Goal: Information Seeking & Learning: Learn about a topic

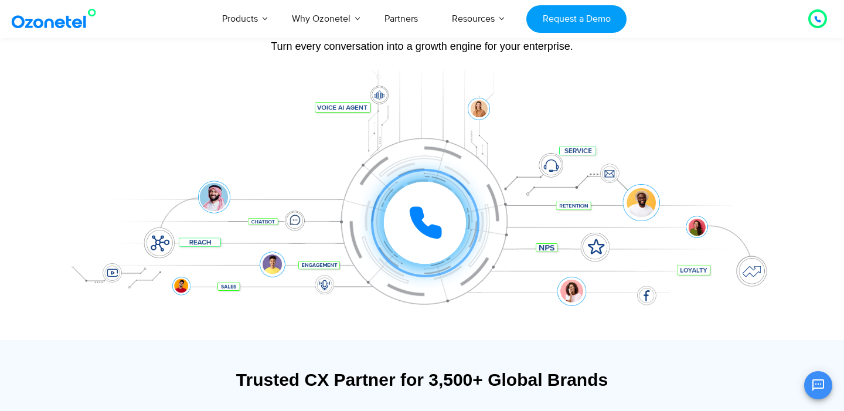
scroll to position [126, 0]
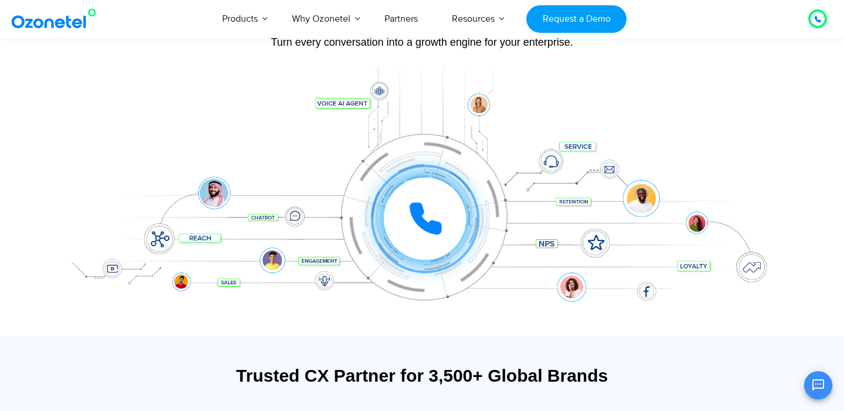
click at [429, 216] on icon at bounding box center [425, 218] width 35 height 35
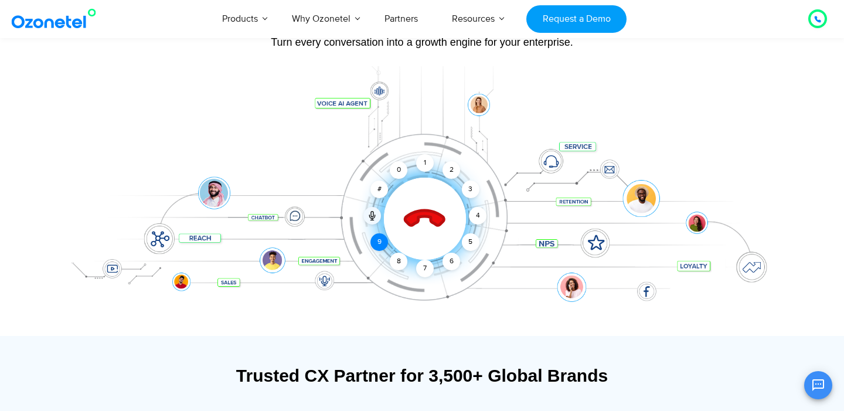
click at [384, 243] on div "9" at bounding box center [379, 242] width 18 height 18
click at [397, 265] on div "8" at bounding box center [399, 262] width 18 height 18
click at [428, 266] on div "7" at bounding box center [425, 269] width 18 height 18
click at [454, 258] on div "6" at bounding box center [451, 262] width 18 height 18
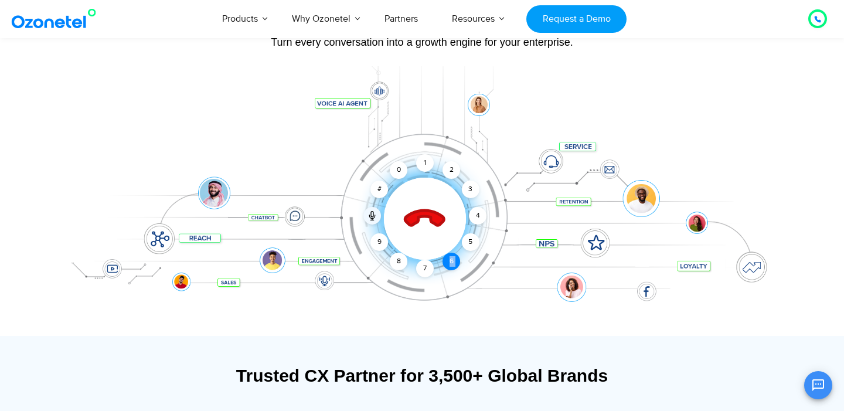
click at [454, 258] on div "6" at bounding box center [451, 262] width 18 height 18
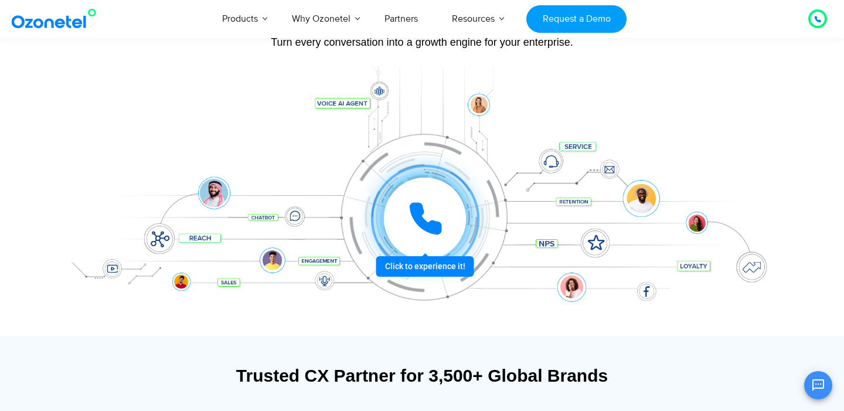
click at [418, 216] on icon at bounding box center [425, 218] width 29 height 29
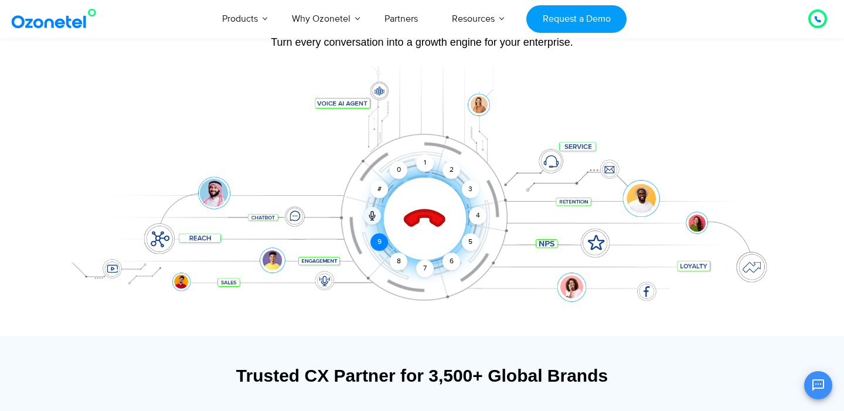
click at [376, 236] on div "9" at bounding box center [379, 242] width 18 height 18
click at [400, 257] on div "8" at bounding box center [399, 262] width 18 height 18
click at [403, 164] on div "0" at bounding box center [399, 170] width 18 height 18
click at [453, 169] on div "2" at bounding box center [451, 170] width 18 height 18
click at [447, 173] on div "2" at bounding box center [451, 170] width 18 height 18
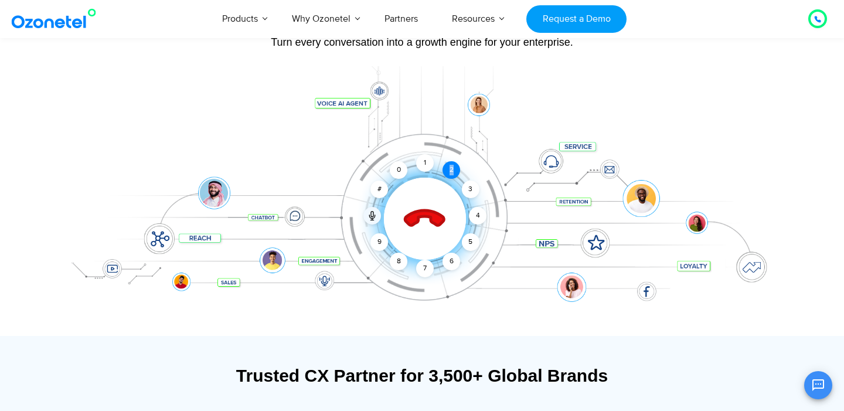
click at [447, 173] on div "2" at bounding box center [451, 170] width 18 height 18
click at [450, 162] on div "2" at bounding box center [451, 170] width 18 height 18
click at [431, 207] on icon at bounding box center [425, 219] width 50 height 50
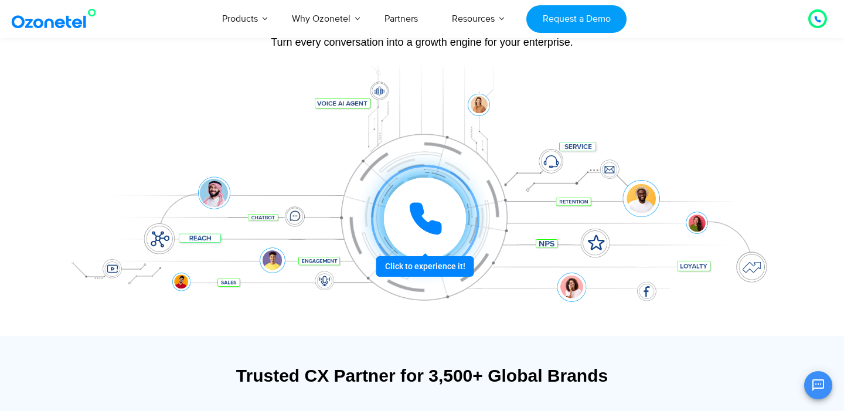
click at [424, 210] on icon at bounding box center [425, 218] width 35 height 35
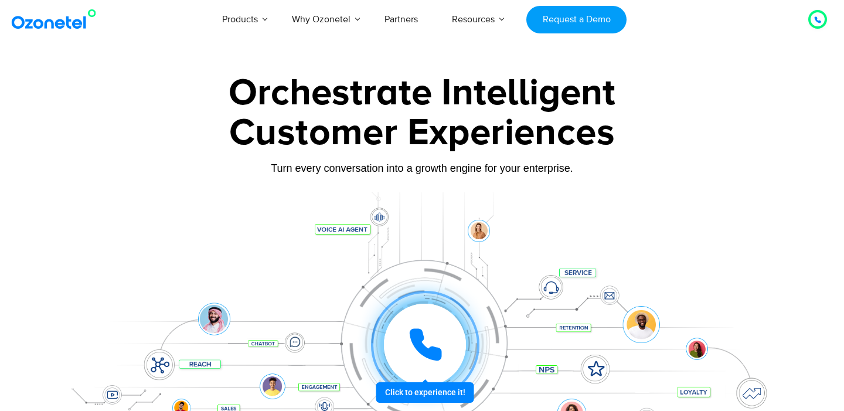
click at [434, 330] on icon at bounding box center [425, 344] width 29 height 29
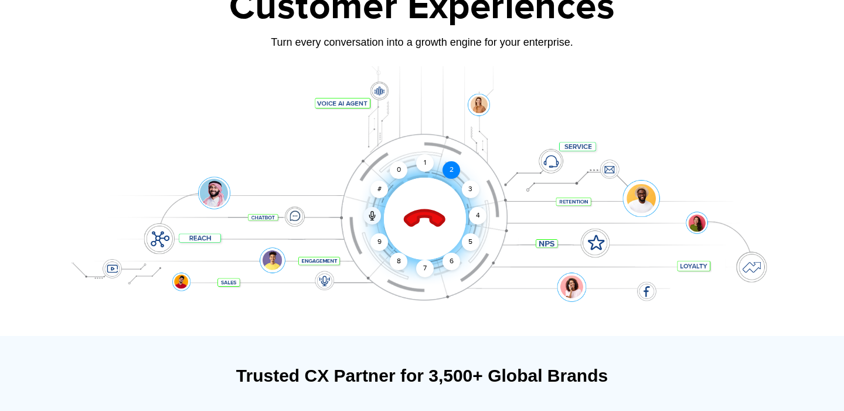
click at [451, 165] on div "2" at bounding box center [451, 170] width 18 height 18
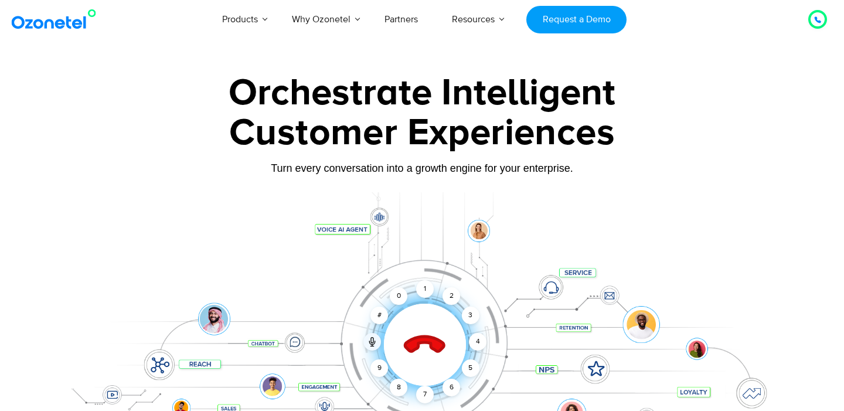
click at [417, 345] on icon at bounding box center [424, 345] width 41 height 41
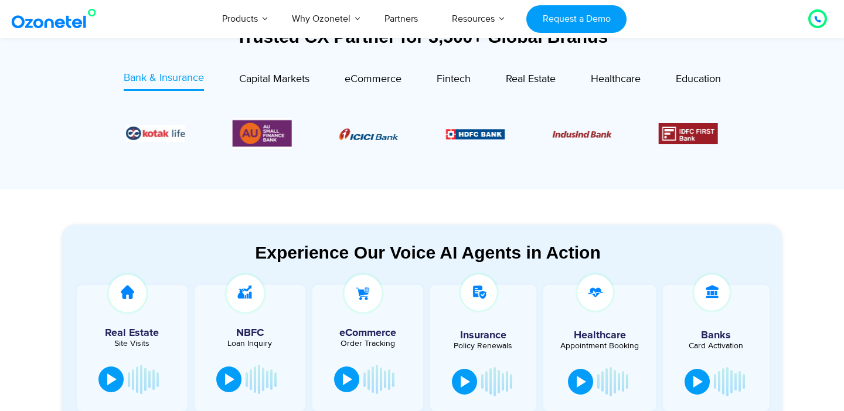
scroll to position [465, 0]
click at [268, 77] on span "Capital Markets" at bounding box center [274, 78] width 70 height 13
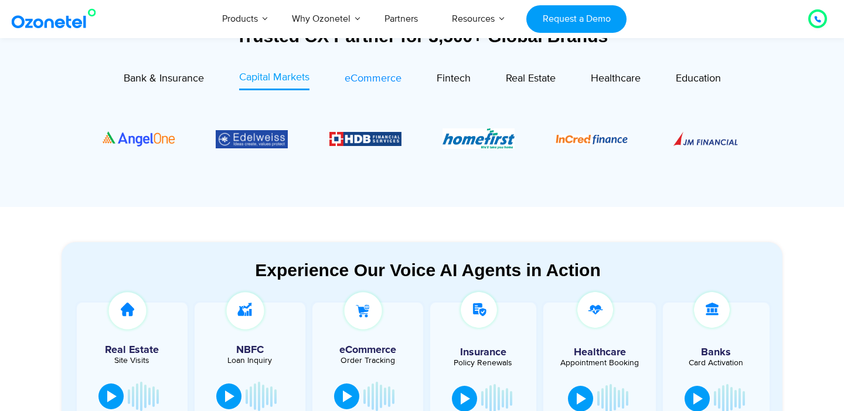
click at [379, 79] on span "eCommerce" at bounding box center [373, 78] width 57 height 13
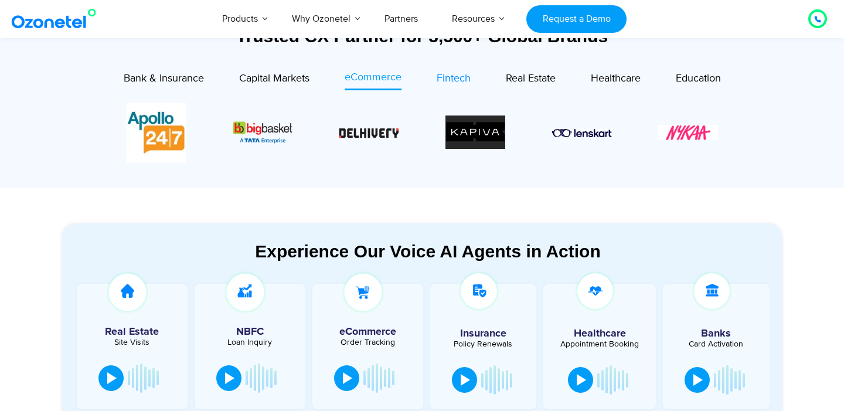
click at [445, 79] on span "Fintech" at bounding box center [454, 78] width 34 height 13
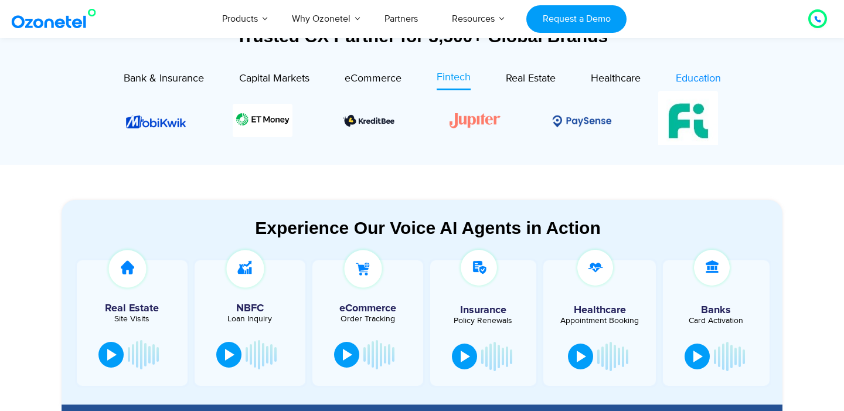
click at [699, 79] on span "Education" at bounding box center [698, 78] width 45 height 13
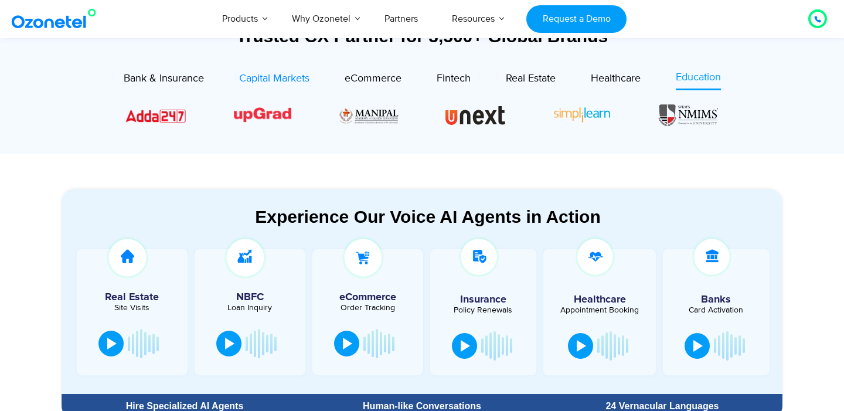
click at [243, 74] on span "Capital Markets" at bounding box center [274, 78] width 70 height 13
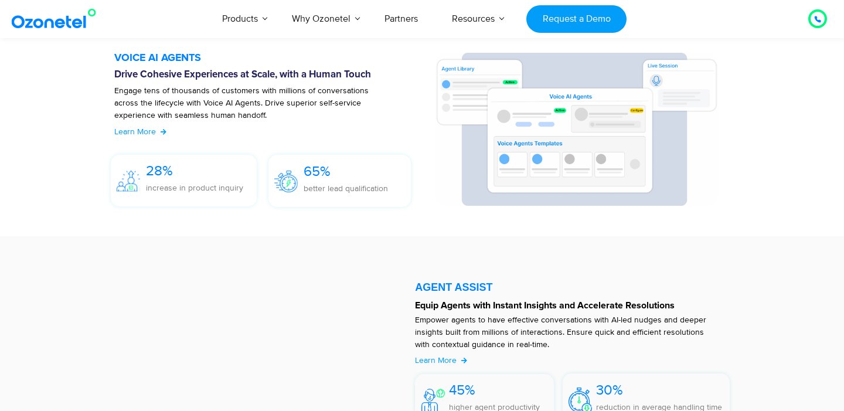
scroll to position [1361, 0]
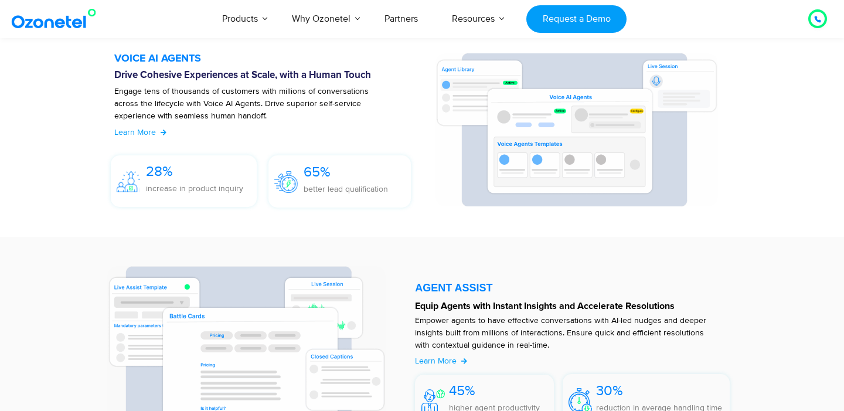
click at [527, 128] on img at bounding box center [576, 129] width 282 height 152
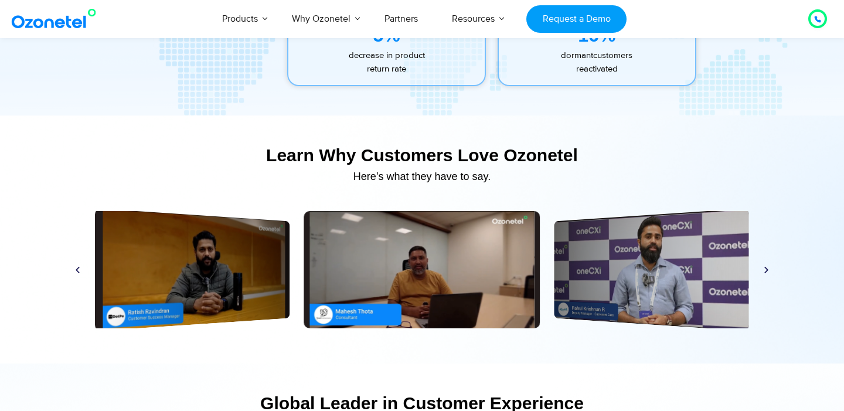
scroll to position [5505, 0]
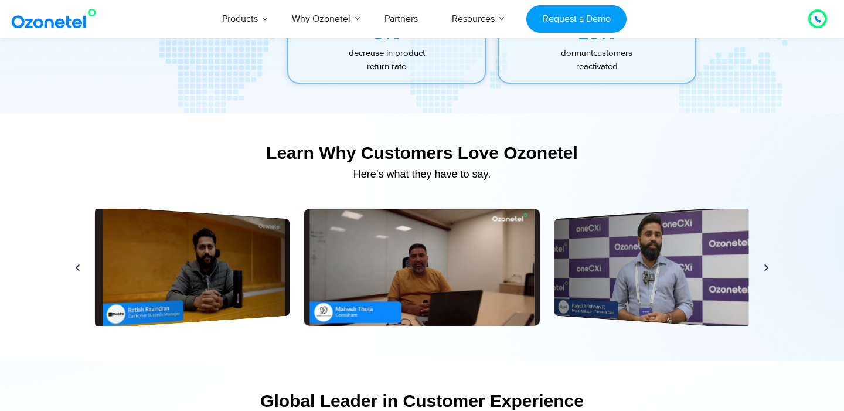
click at [672, 258] on div "Play" at bounding box center [651, 267] width 195 height 123
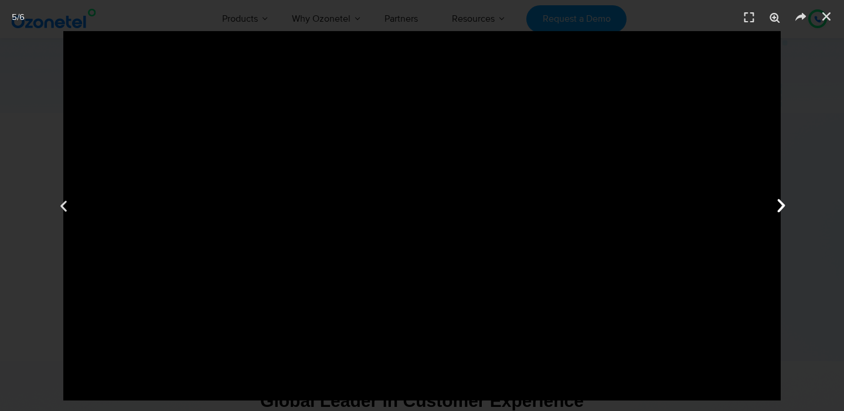
click at [781, 202] on icon "Next slide" at bounding box center [781, 206] width 18 height 18
click at [832, 120] on div "Next" at bounding box center [780, 205] width 127 height 411
click at [823, 20] on icon "Close (Esc)" at bounding box center [827, 17] width 12 height 12
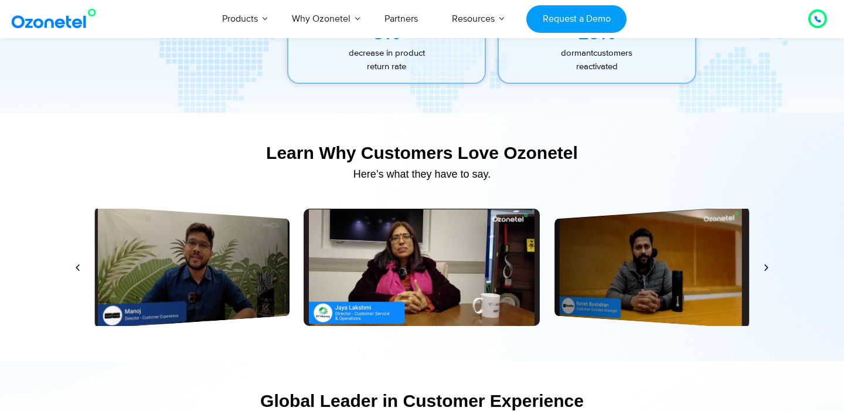
click at [78, 268] on icon "Previous slide" at bounding box center [77, 267] width 9 height 9
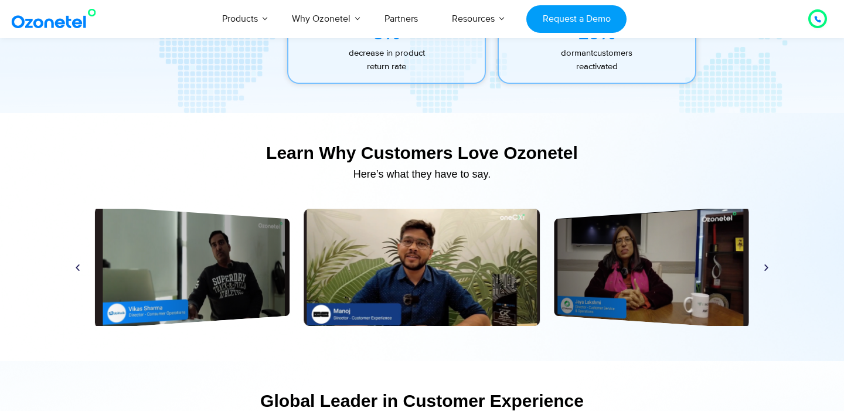
click at [78, 269] on icon "Previous slide" at bounding box center [77, 267] width 9 height 9
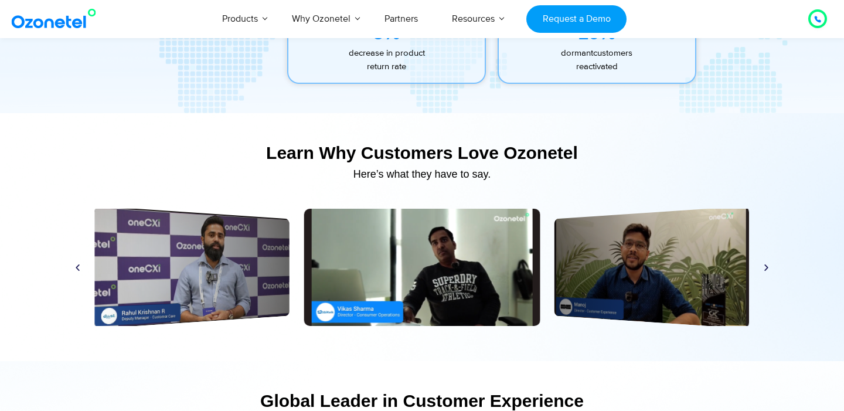
click at [78, 269] on icon "Previous slide" at bounding box center [77, 267] width 9 height 9
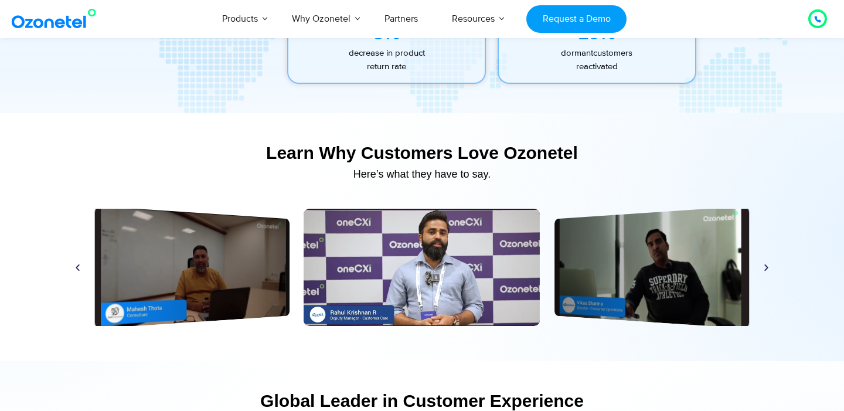
click at [78, 270] on icon "Previous slide" at bounding box center [77, 267] width 9 height 9
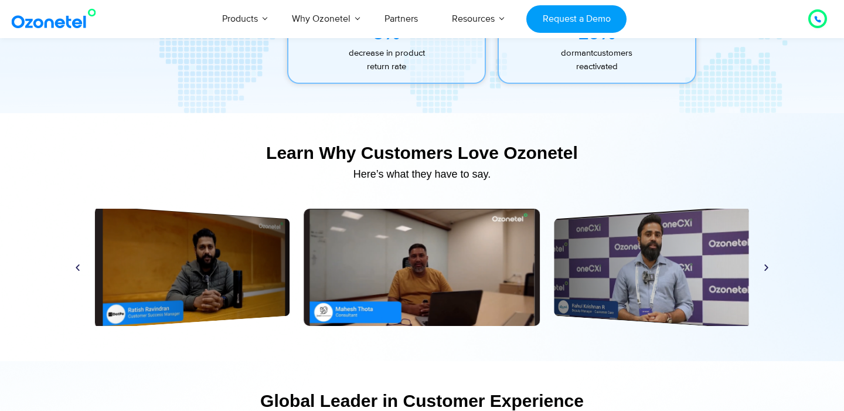
click at [78, 270] on icon "Previous slide" at bounding box center [77, 267] width 9 height 9
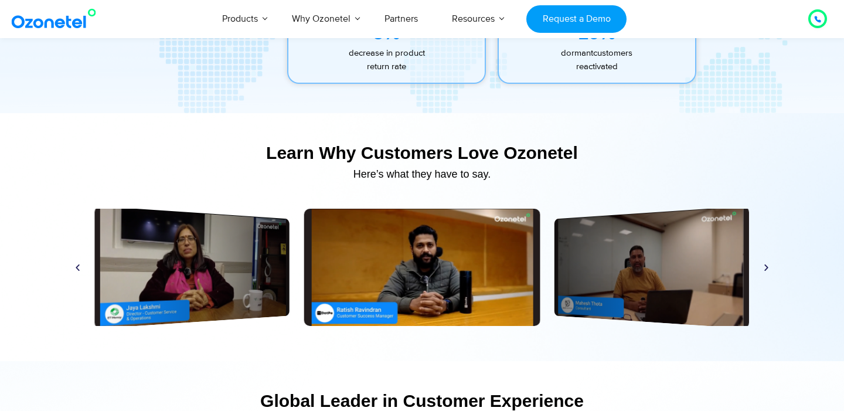
click at [78, 270] on icon "Previous slide" at bounding box center [77, 267] width 9 height 9
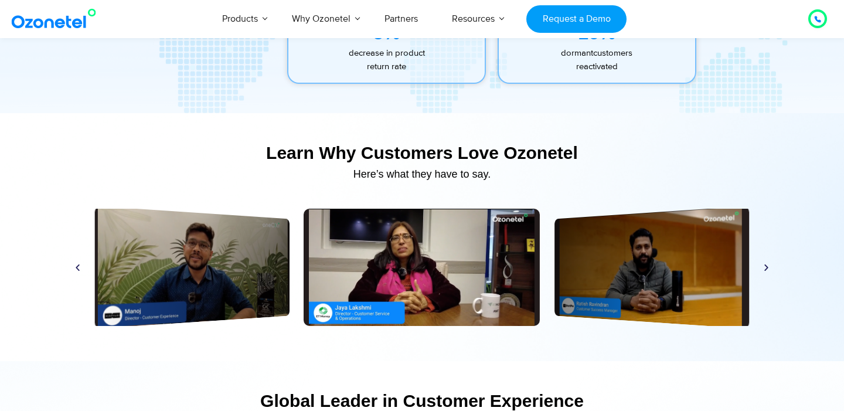
click at [78, 270] on icon "Previous slide" at bounding box center [77, 267] width 9 height 9
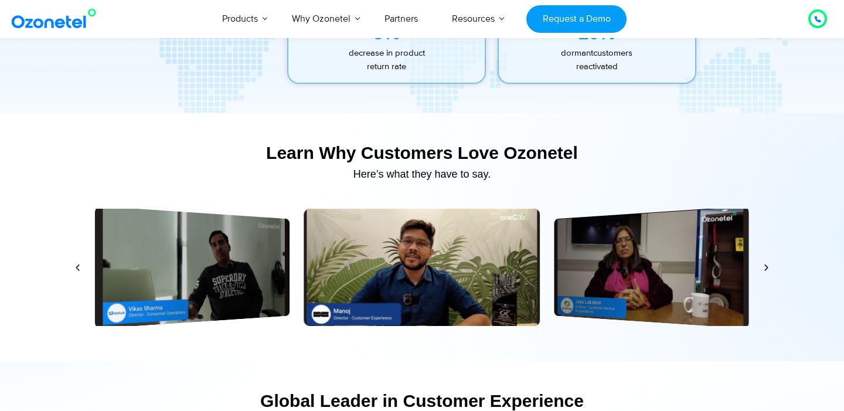
click at [78, 270] on icon "Previous slide" at bounding box center [77, 267] width 9 height 9
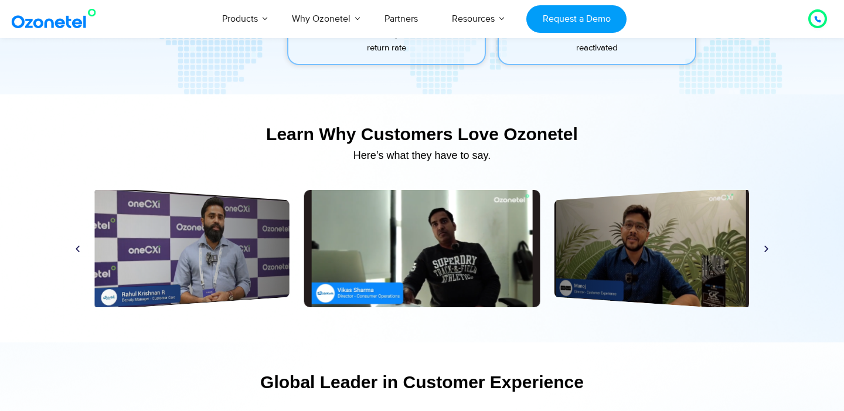
scroll to position [5534, 0]
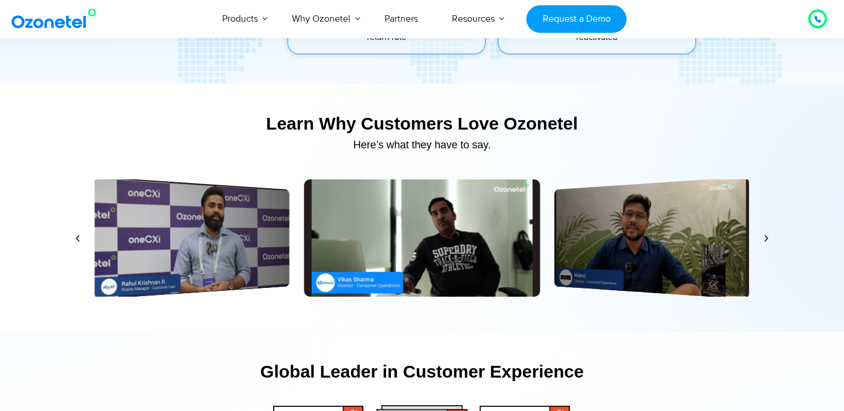
click at [176, 224] on div "Play" at bounding box center [192, 238] width 195 height 123
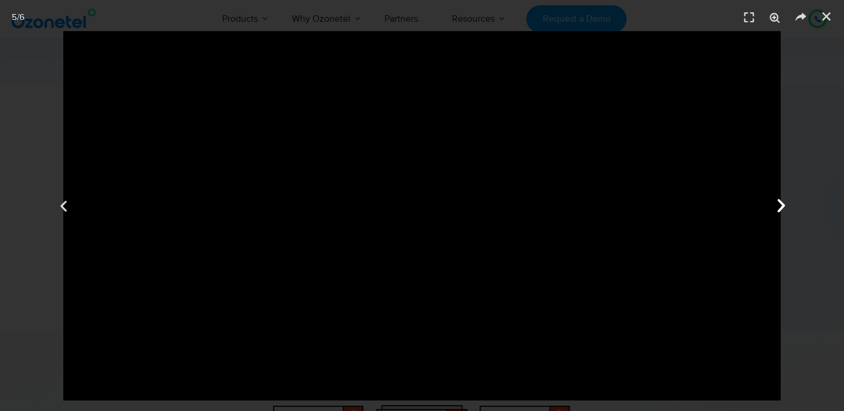
click at [801, 40] on div "Next" at bounding box center [780, 205] width 127 height 411
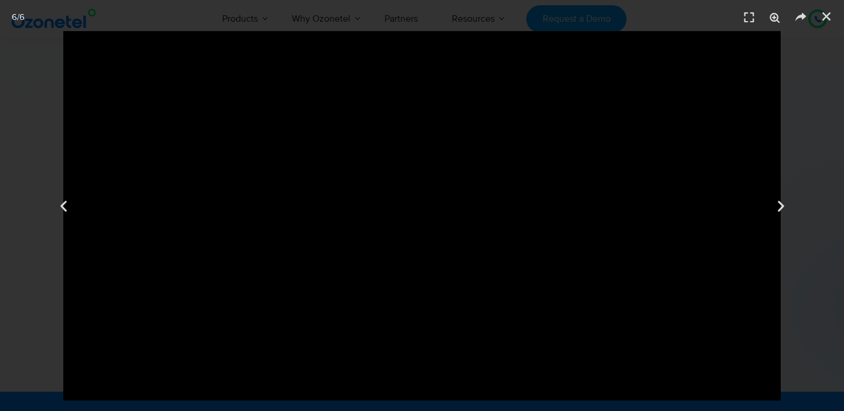
scroll to position [5485, 0]
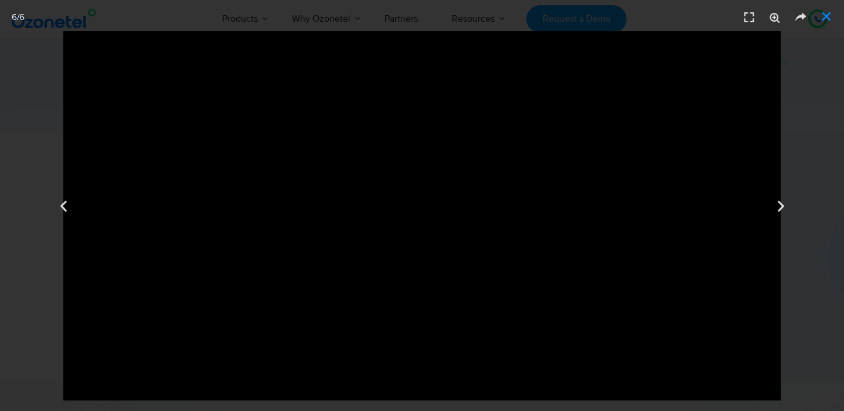
click at [828, 18] on icon "Close (Esc)" at bounding box center [827, 17] width 12 height 12
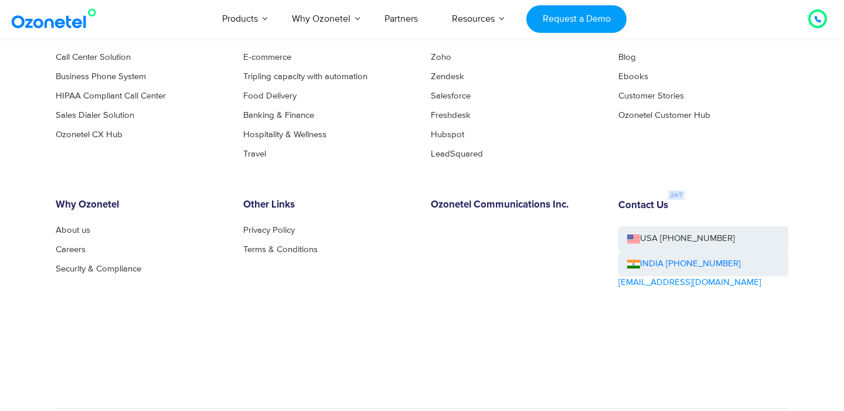
scroll to position [6458, 0]
click at [74, 233] on link "About us" at bounding box center [76, 228] width 41 height 9
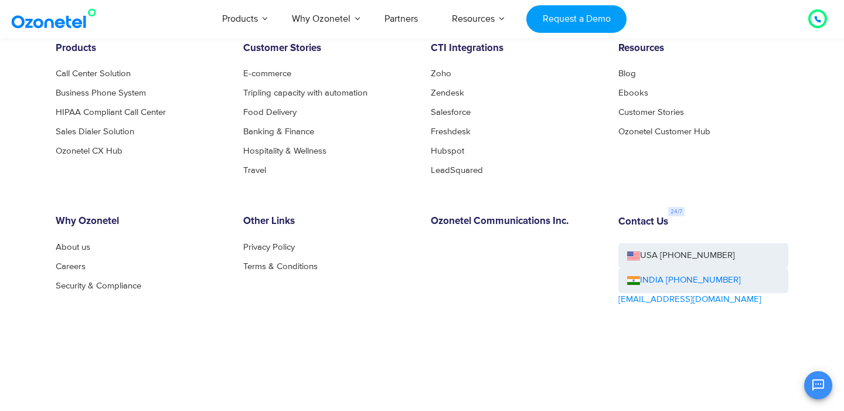
scroll to position [1333, 0]
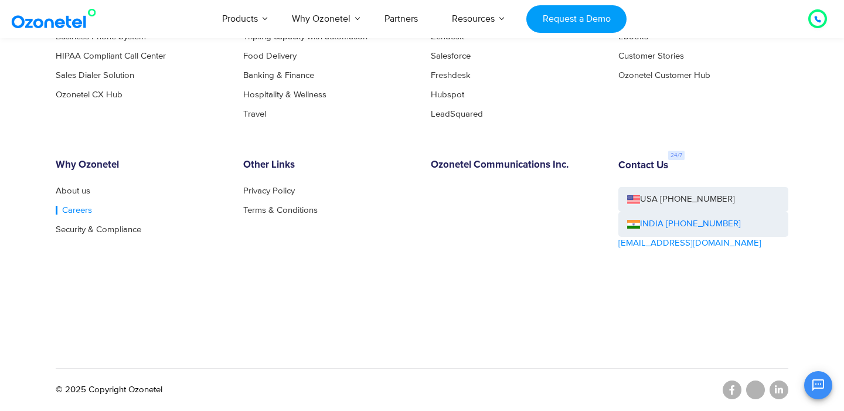
click at [73, 207] on link "Careers" at bounding box center [74, 210] width 36 height 9
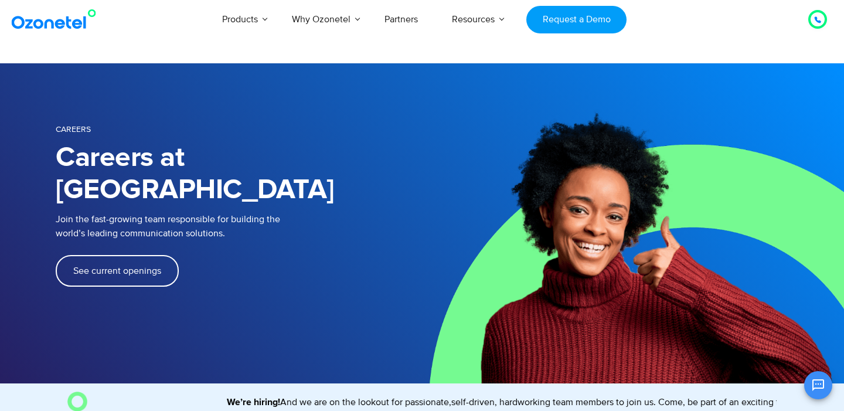
click at [135, 266] on span "See current openings" at bounding box center [117, 270] width 88 height 9
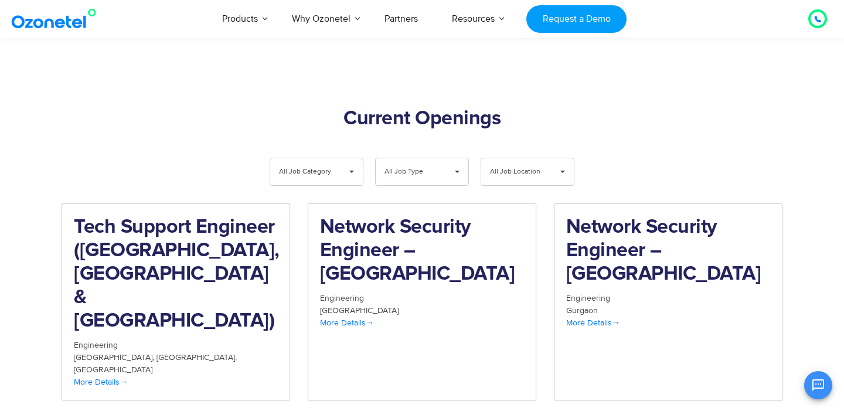
scroll to position [1214, 0]
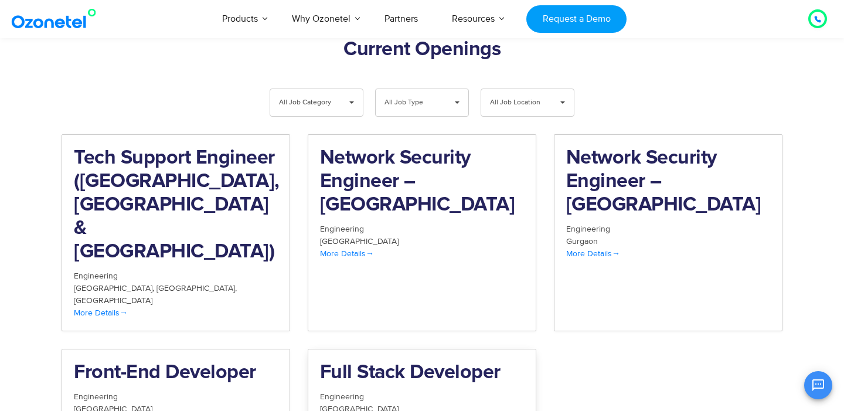
click at [332, 361] on h2 "Full Stack Developer" at bounding box center [422, 372] width 204 height 23
click at [190, 403] on div "Hyderabad" at bounding box center [176, 409] width 204 height 12
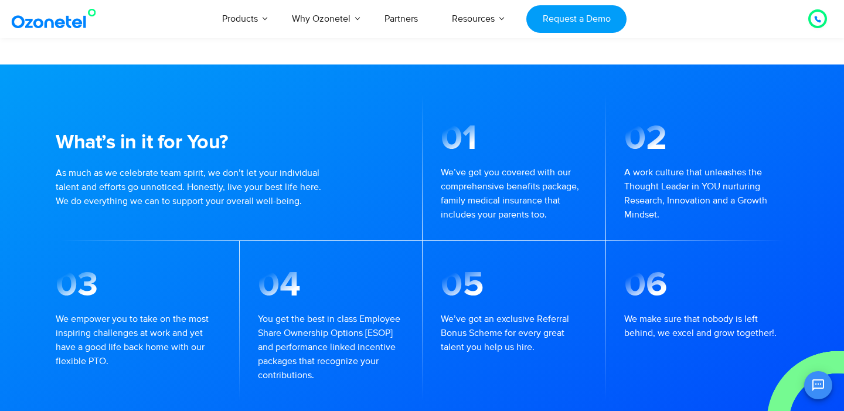
scroll to position [755, 0]
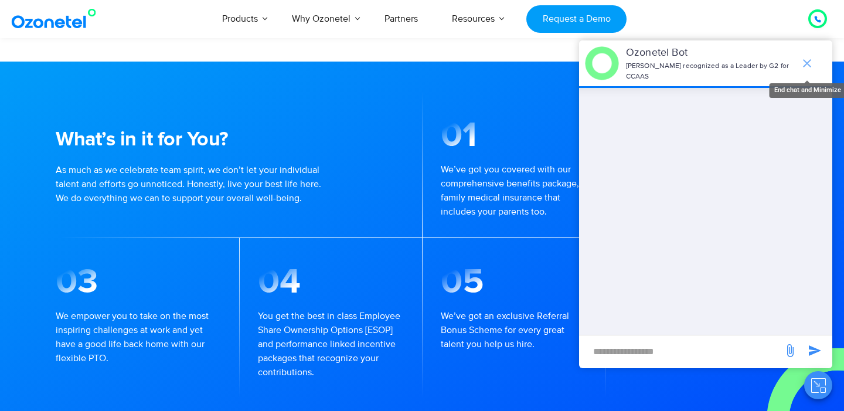
click at [811, 60] on icon "end chat or minimize" at bounding box center [807, 63] width 14 height 14
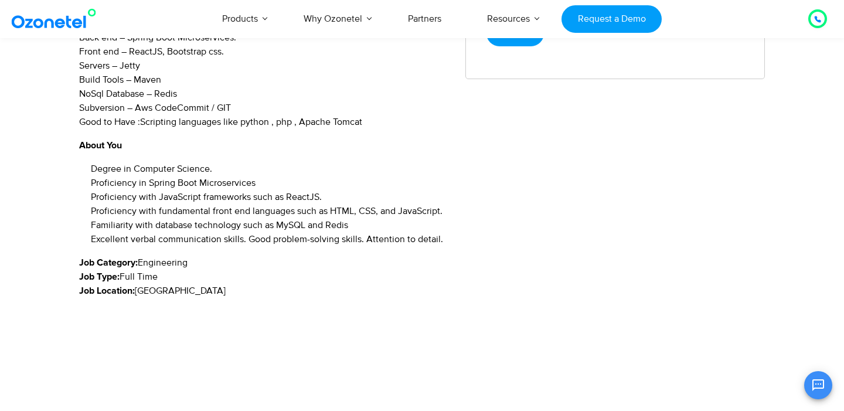
scroll to position [640, 0]
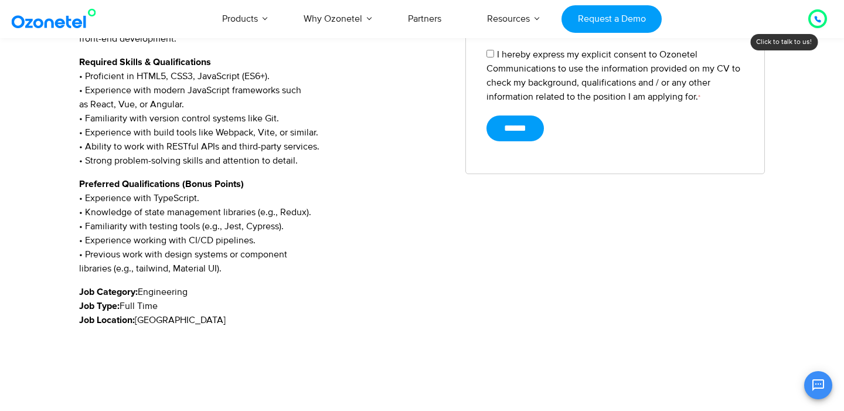
scroll to position [580, 0]
